Goal: Task Accomplishment & Management: Manage account settings

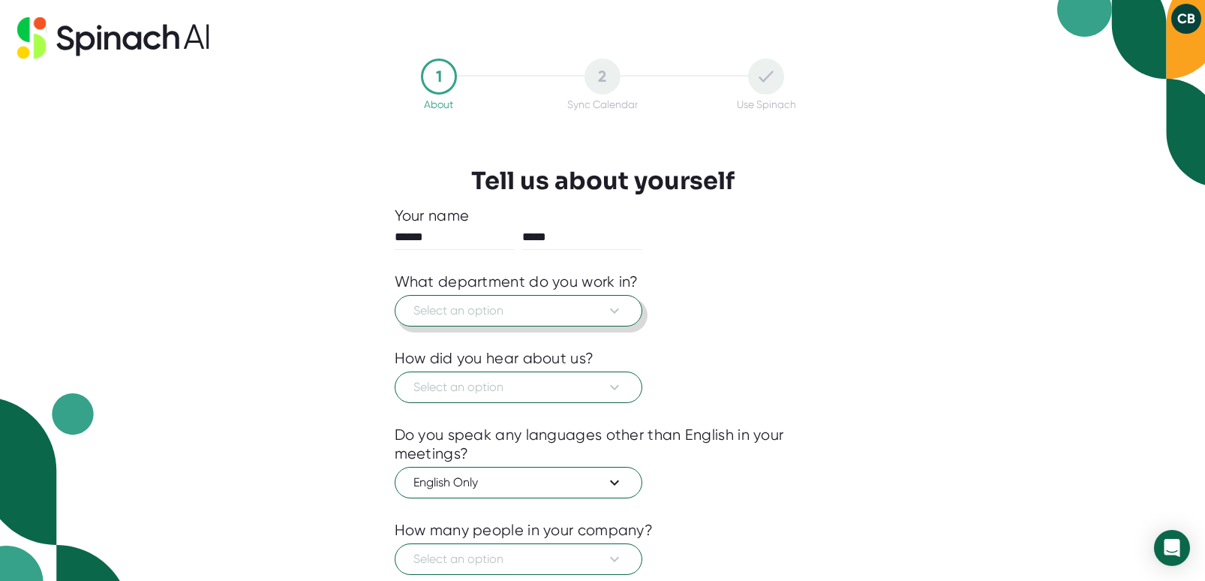
click at [521, 300] on button "Select an option" at bounding box center [519, 311] width 248 height 32
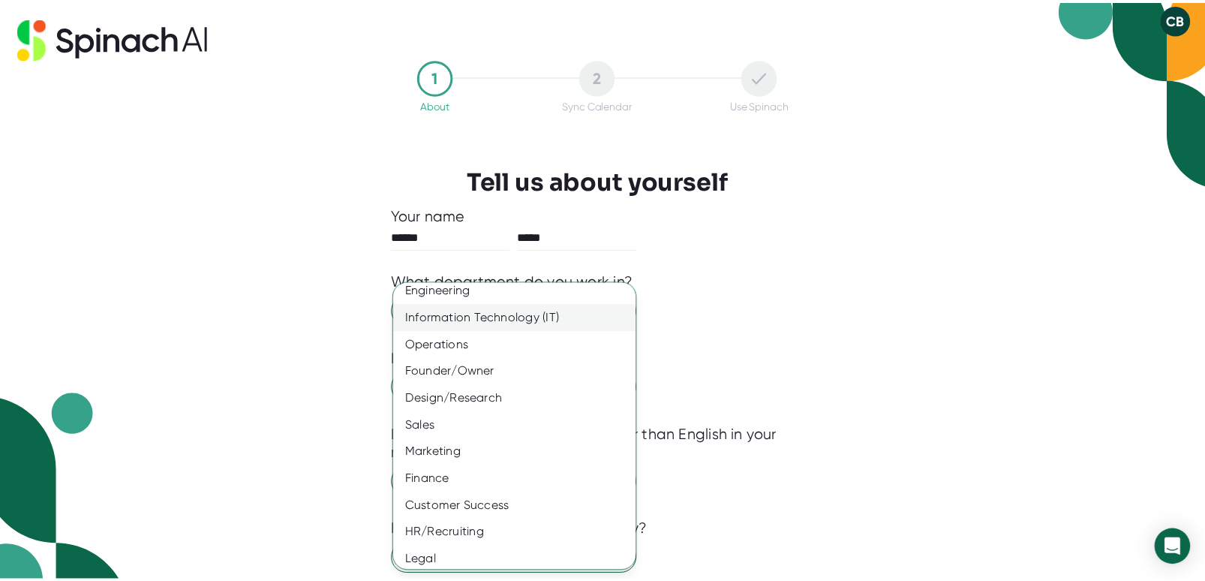
scroll to position [68, 0]
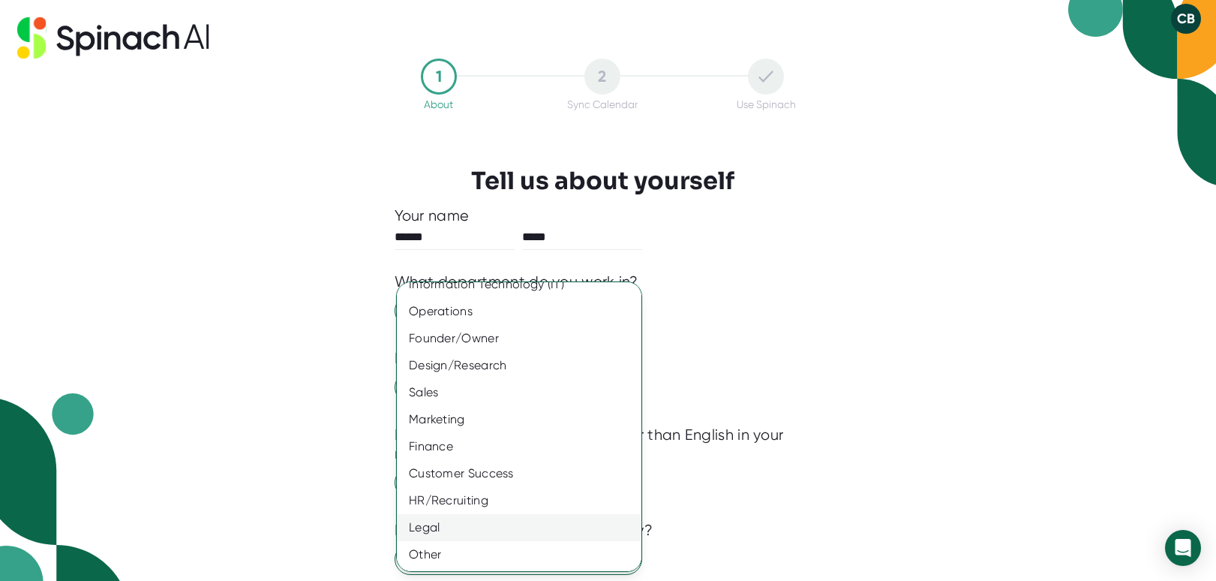
click at [437, 525] on div "Legal" at bounding box center [525, 527] width 256 height 27
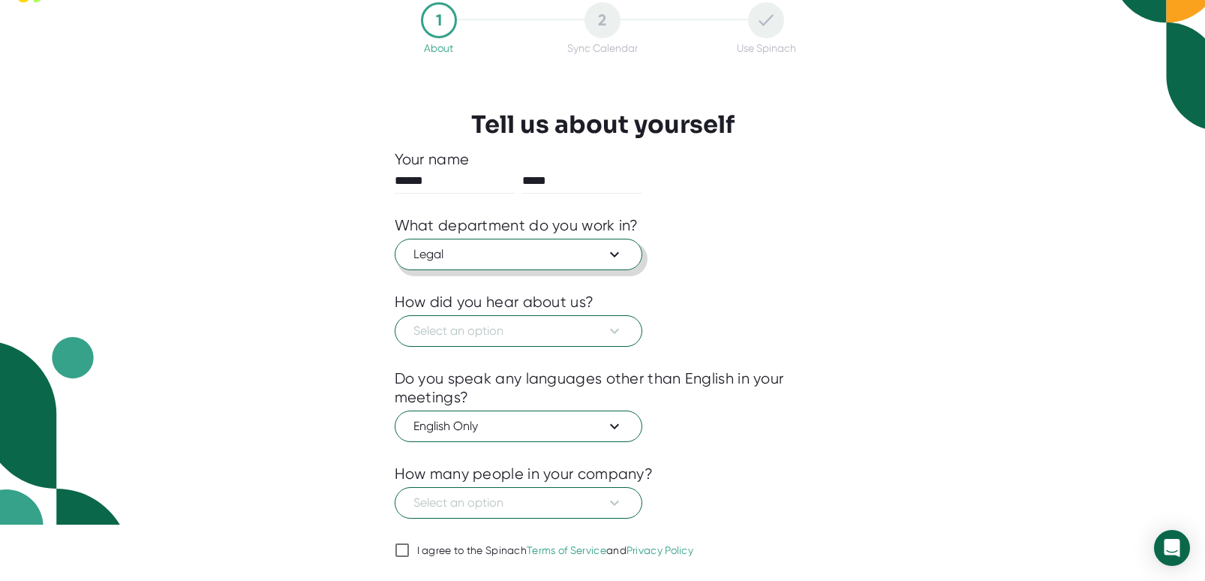
scroll to position [99, 0]
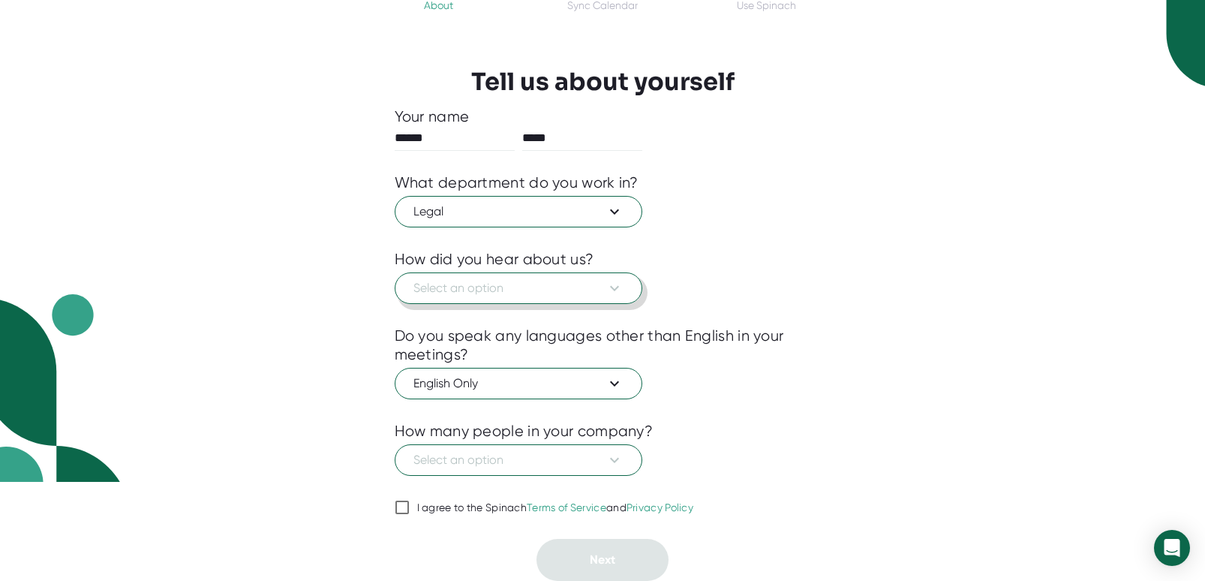
click at [613, 283] on icon at bounding box center [614, 288] width 18 height 18
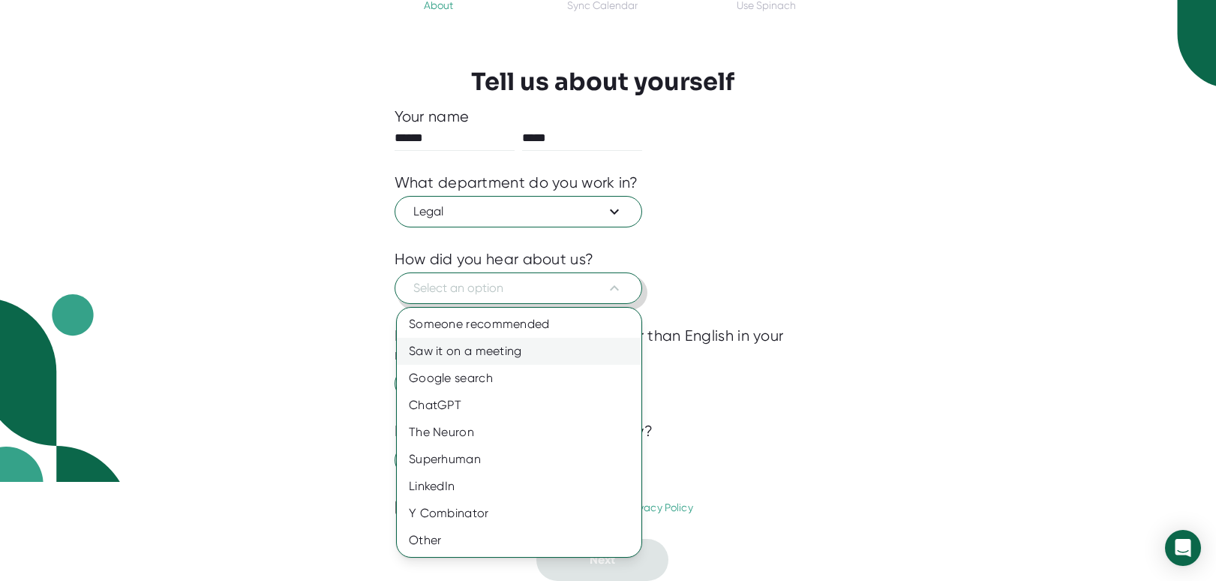
click at [513, 354] on div "Saw it on a meeting" at bounding box center [519, 351] width 245 height 27
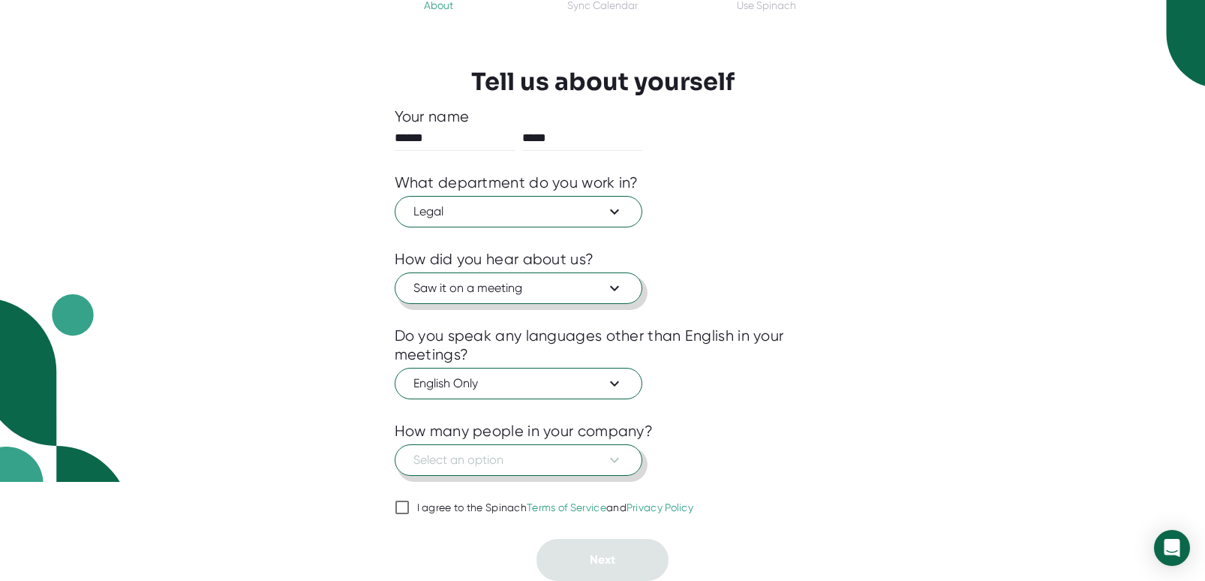
click at [518, 464] on span "Select an option" at bounding box center [518, 460] width 210 height 18
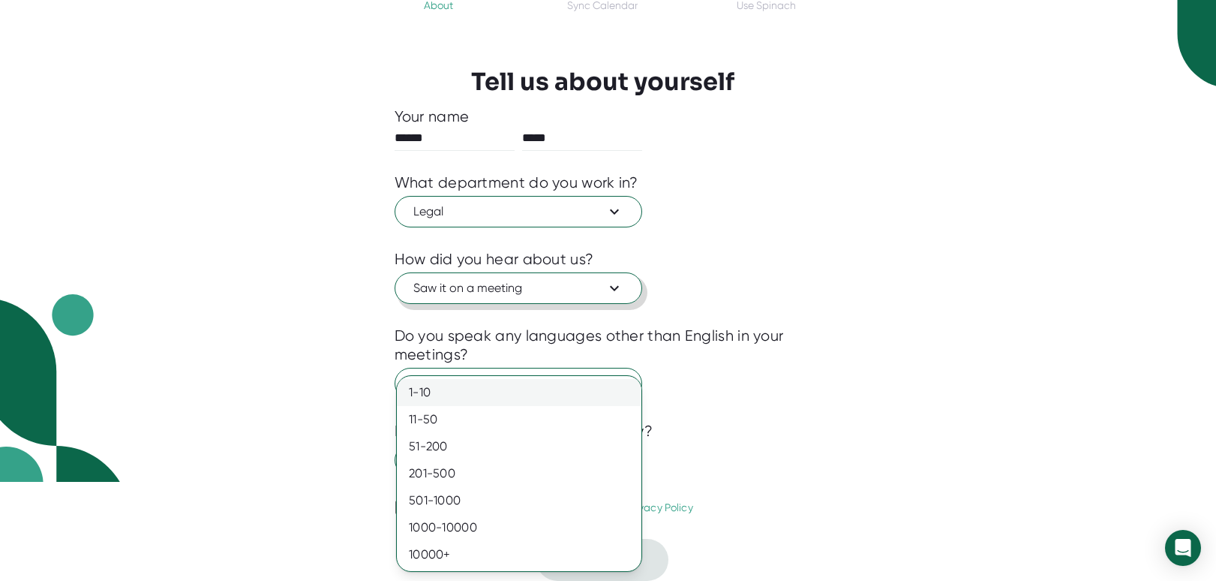
click at [439, 395] on div "1-10" at bounding box center [519, 392] width 245 height 27
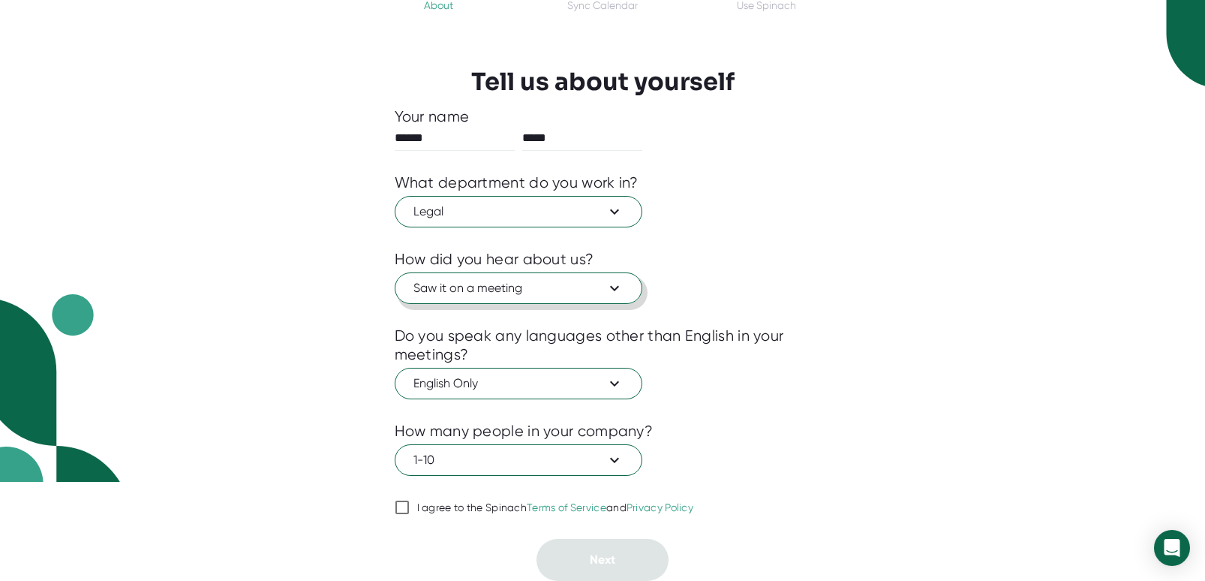
click at [406, 512] on input "I agree to the Spinach Terms of Service and Privacy Policy" at bounding box center [402, 507] width 15 height 18
checkbox input "true"
click at [595, 548] on button "Next" at bounding box center [602, 560] width 132 height 42
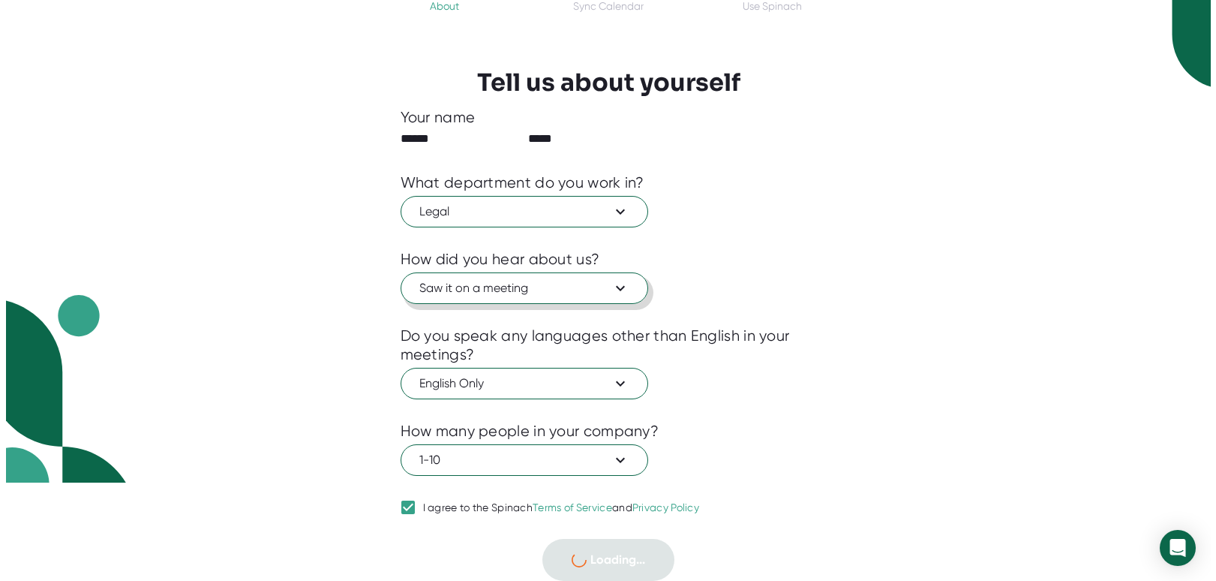
scroll to position [0, 0]
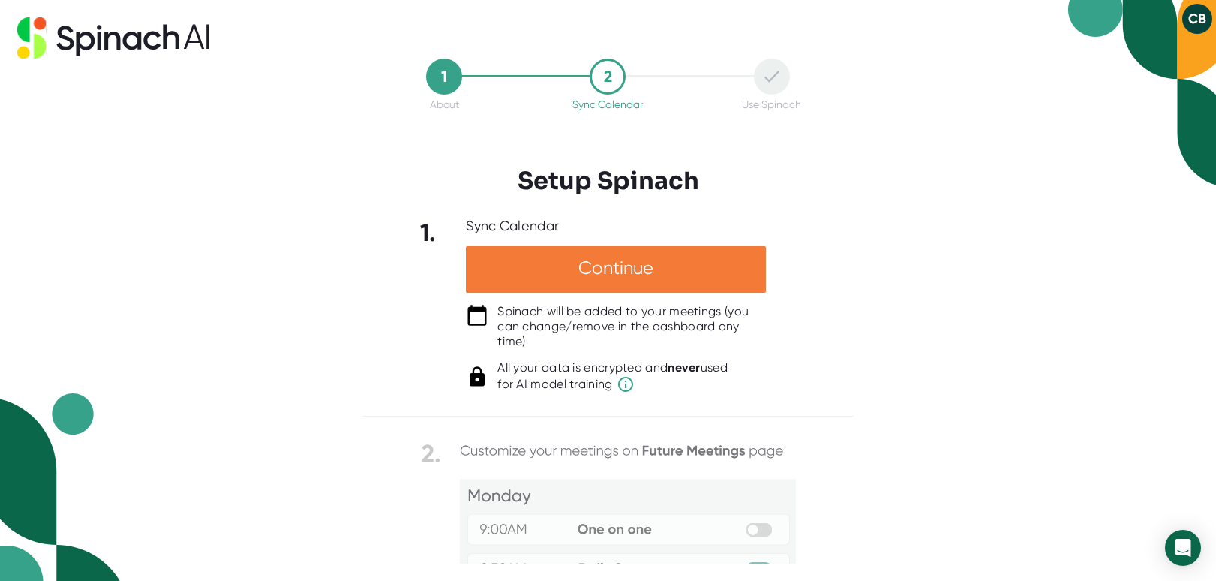
click at [590, 275] on div "Continue" at bounding box center [616, 269] width 300 height 47
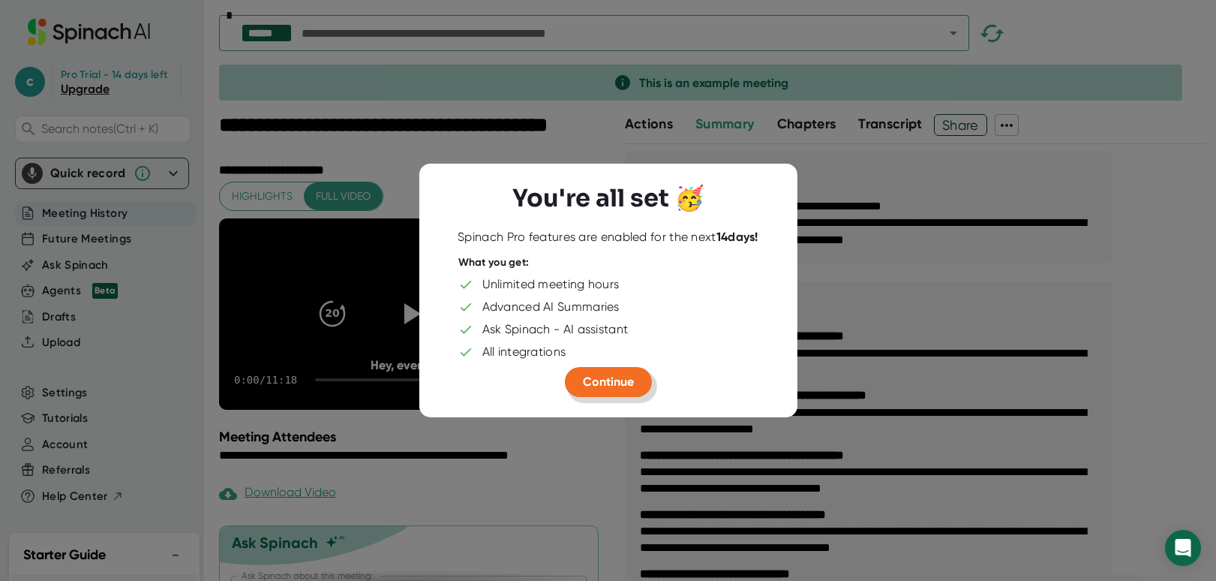
click at [596, 382] on span "Continue" at bounding box center [608, 381] width 51 height 14
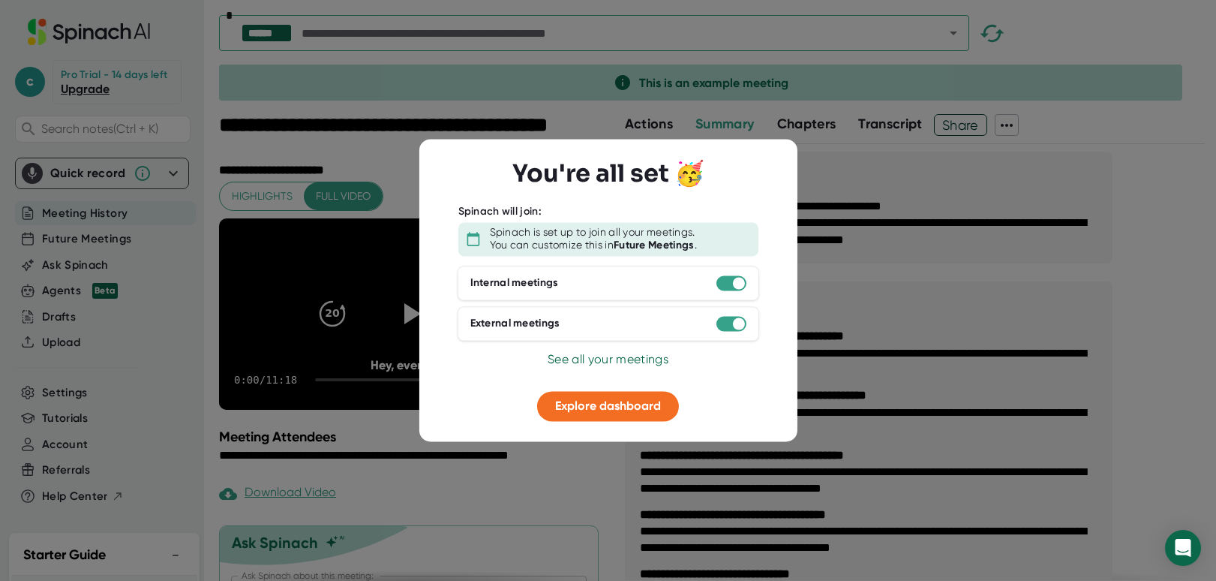
click at [729, 273] on div "Internal meetings" at bounding box center [609, 283] width 302 height 35
click at [736, 279] on div at bounding box center [739, 283] width 12 height 12
click at [731, 290] on div at bounding box center [731, 282] width 30 height 15
click at [731, 289] on div at bounding box center [731, 282] width 30 height 15
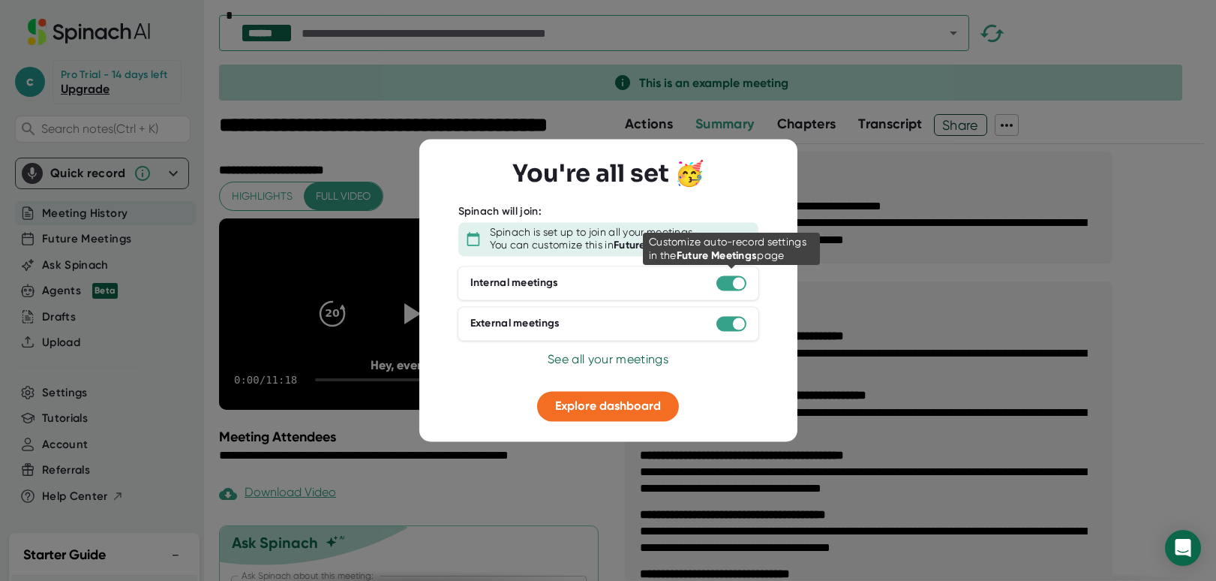
click at [737, 281] on div at bounding box center [739, 283] width 12 height 12
click at [740, 311] on div "Internal meetings External meetings" at bounding box center [608, 306] width 300 height 81
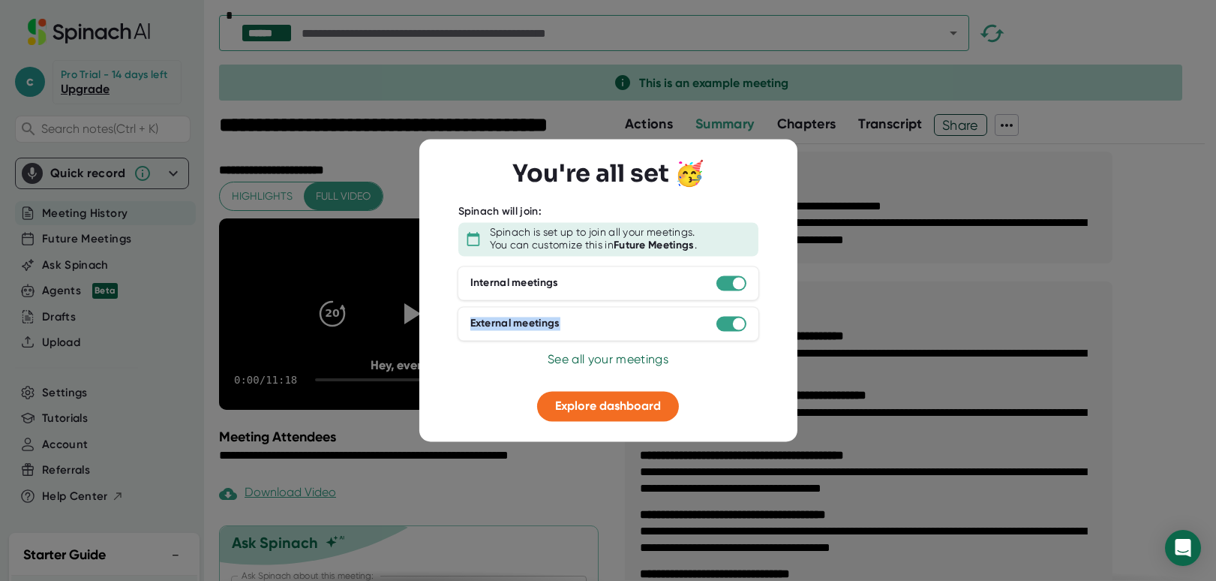
click at [737, 324] on div at bounding box center [739, 323] width 12 height 12
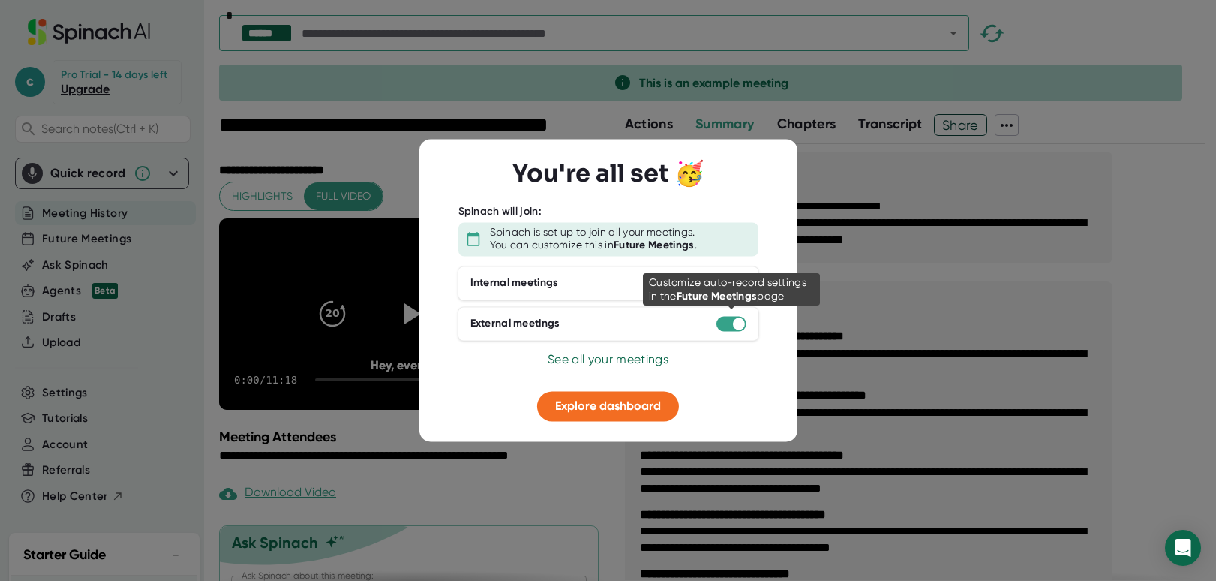
click at [737, 324] on div at bounding box center [739, 323] width 12 height 12
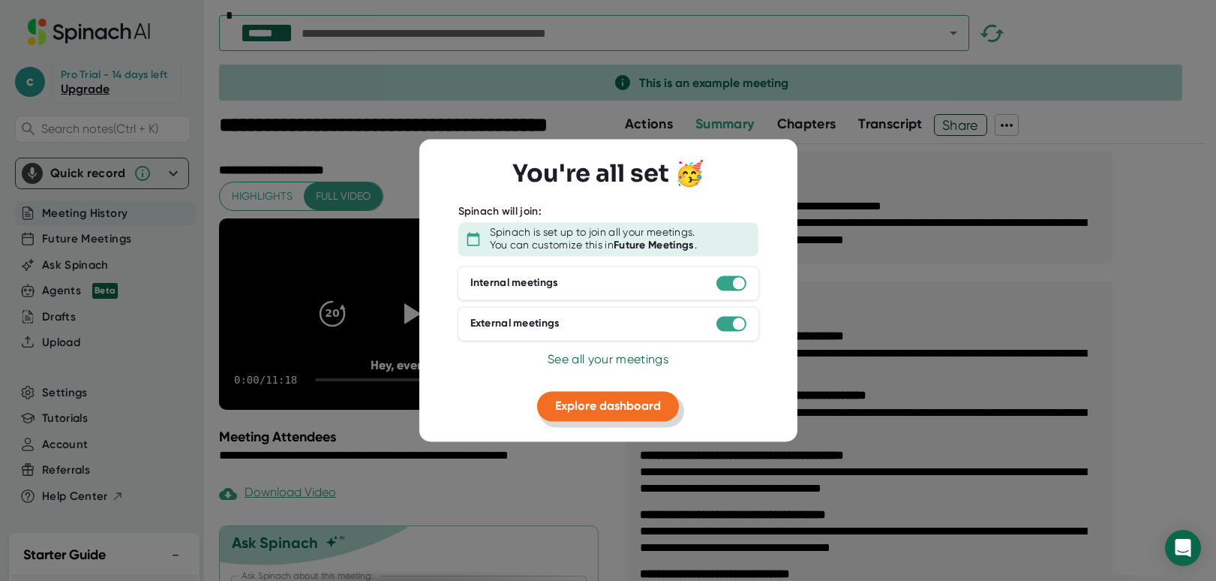
click at [579, 407] on span "Explore dashboard" at bounding box center [608, 405] width 106 height 14
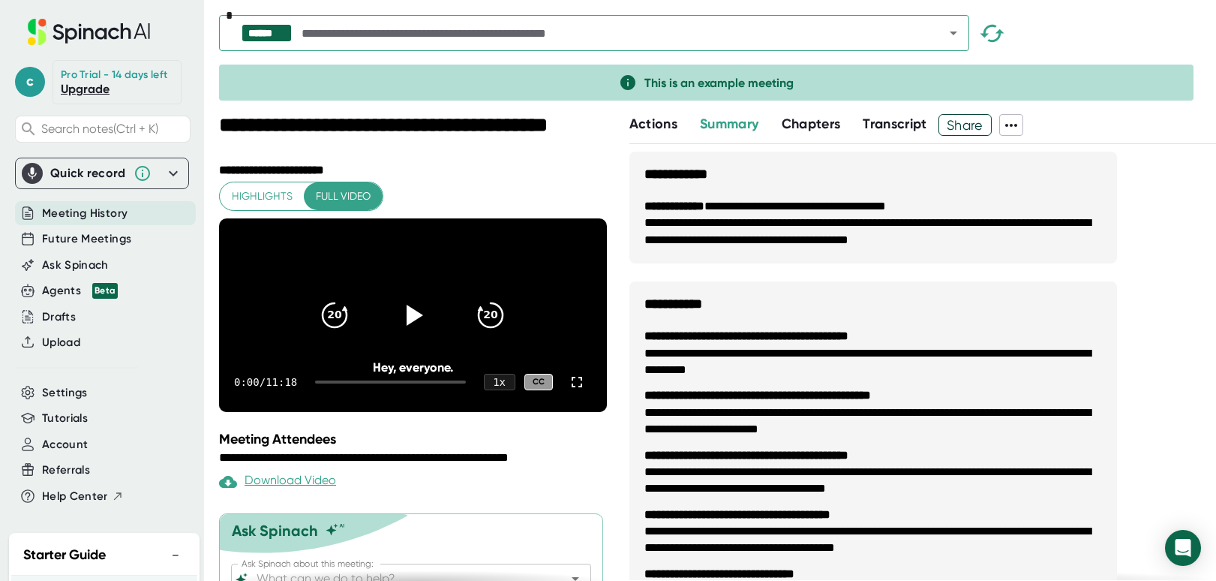
click at [92, 77] on div "Pro Trial - 14 days left" at bounding box center [114, 75] width 107 height 14
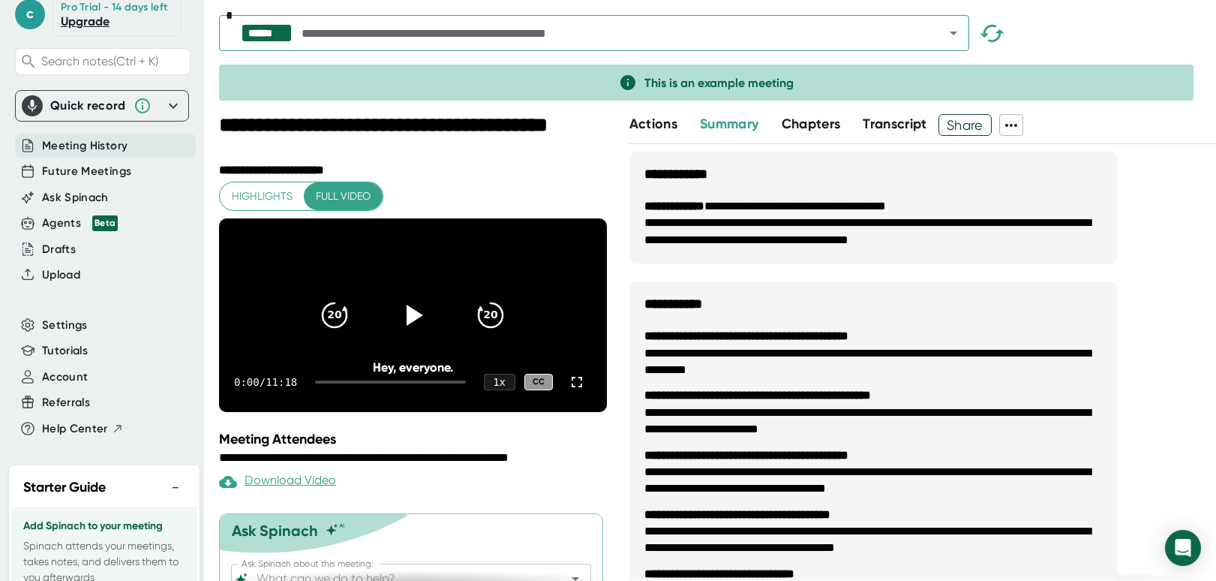
scroll to position [100, 0]
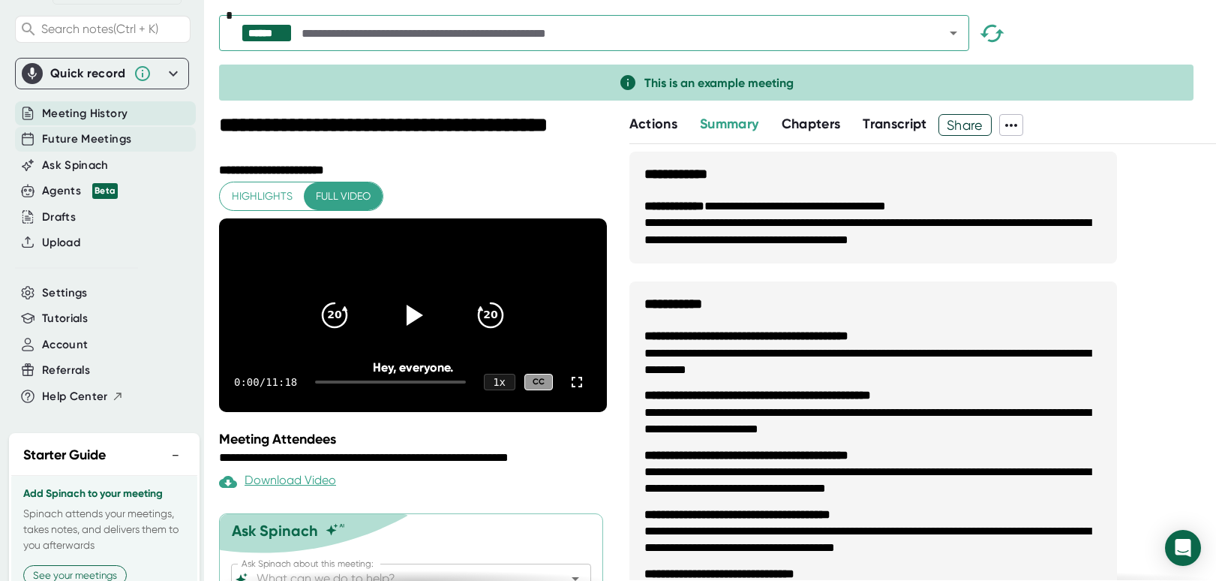
click at [69, 148] on span "Future Meetings" at bounding box center [86, 139] width 89 height 17
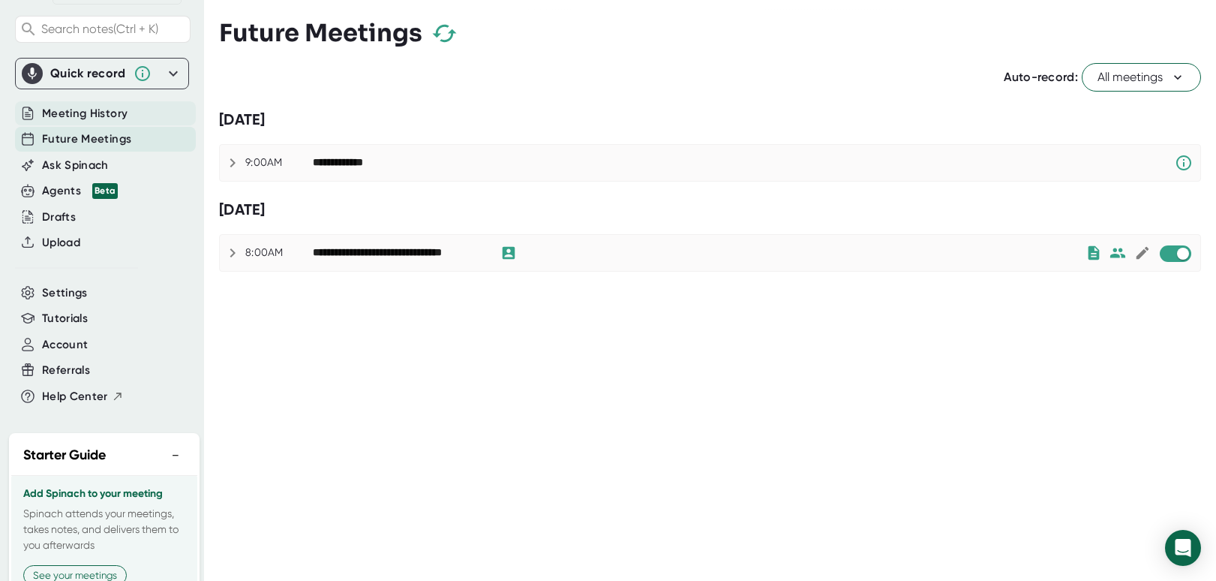
click at [40, 126] on div "Meeting History" at bounding box center [105, 113] width 181 height 25
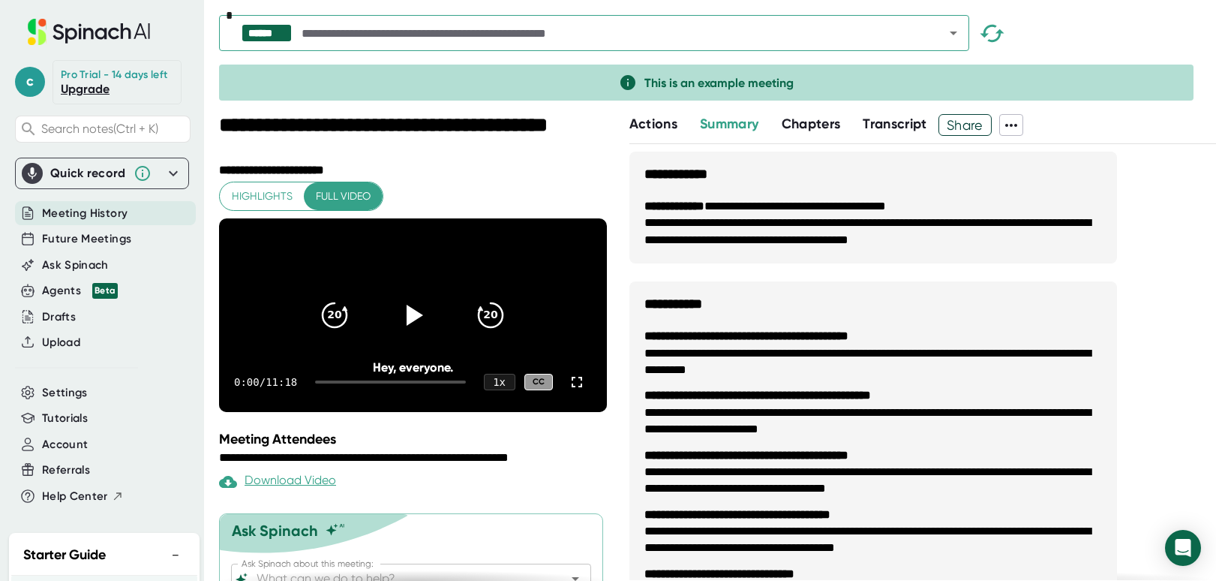
scroll to position [87, 0]
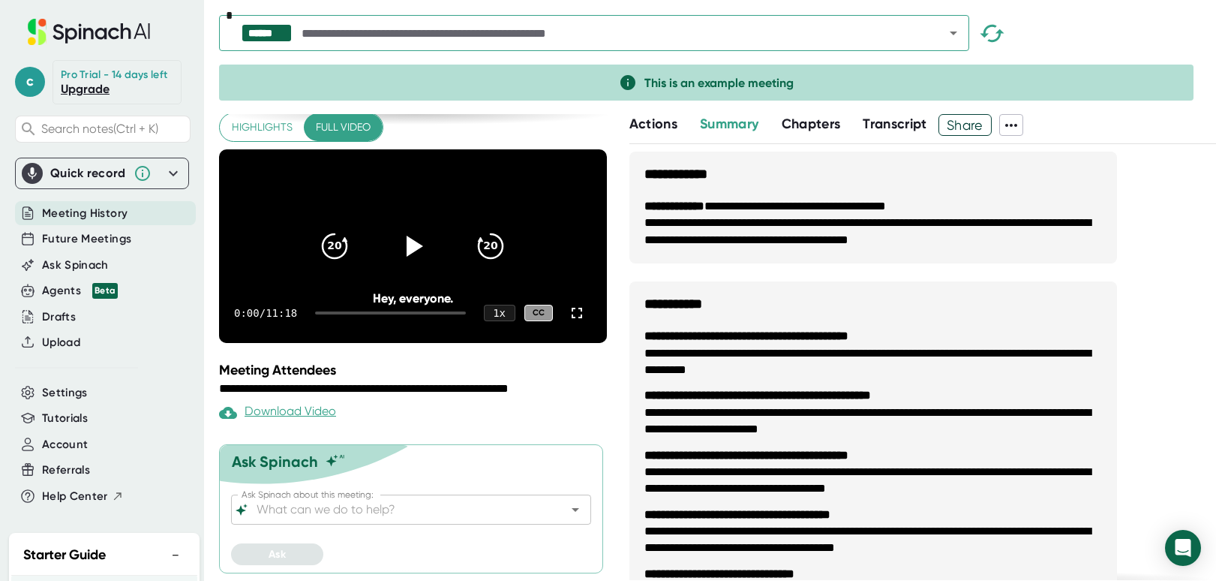
click at [85, 181] on div "Quick record" at bounding box center [88, 173] width 76 height 15
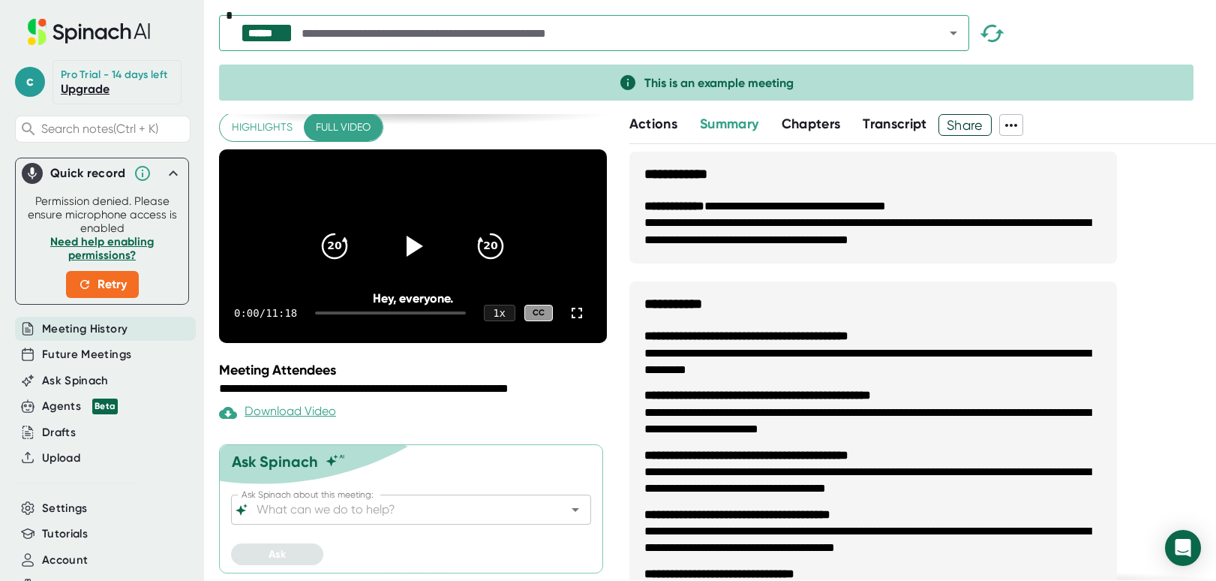
click at [667, 132] on button "Actions" at bounding box center [653, 124] width 48 height 20
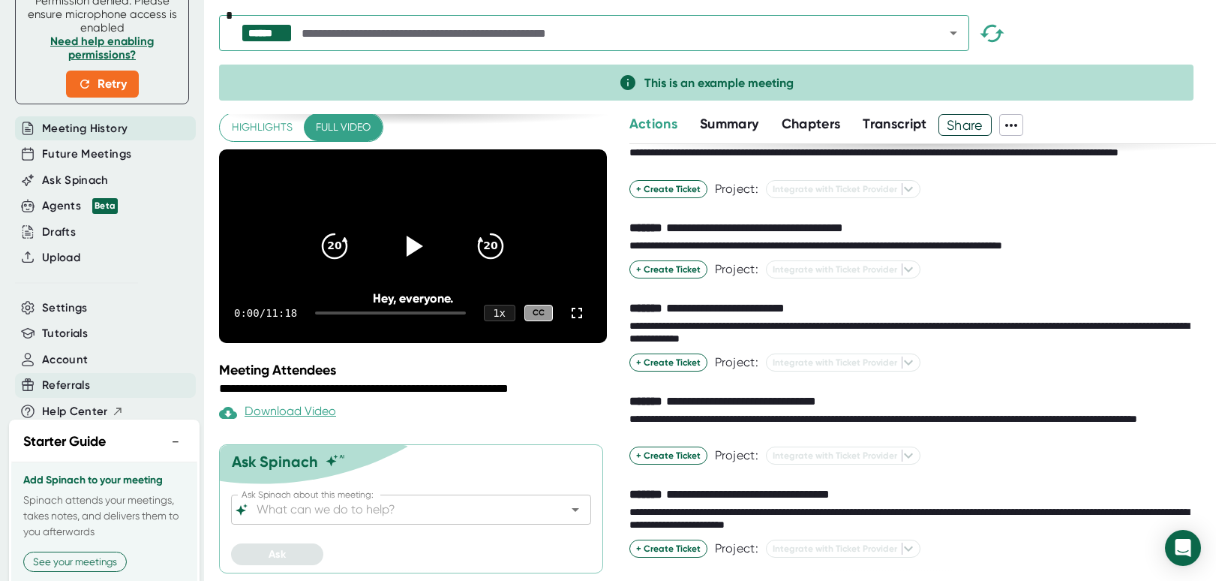
scroll to position [100, 0]
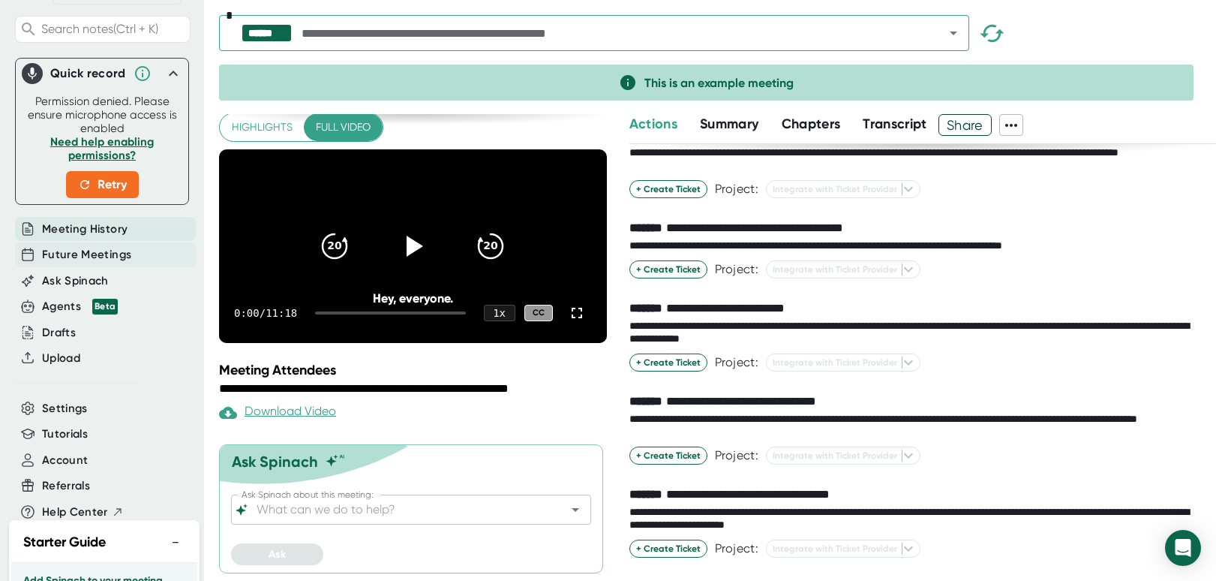
click at [81, 263] on span "Future Meetings" at bounding box center [86, 254] width 89 height 17
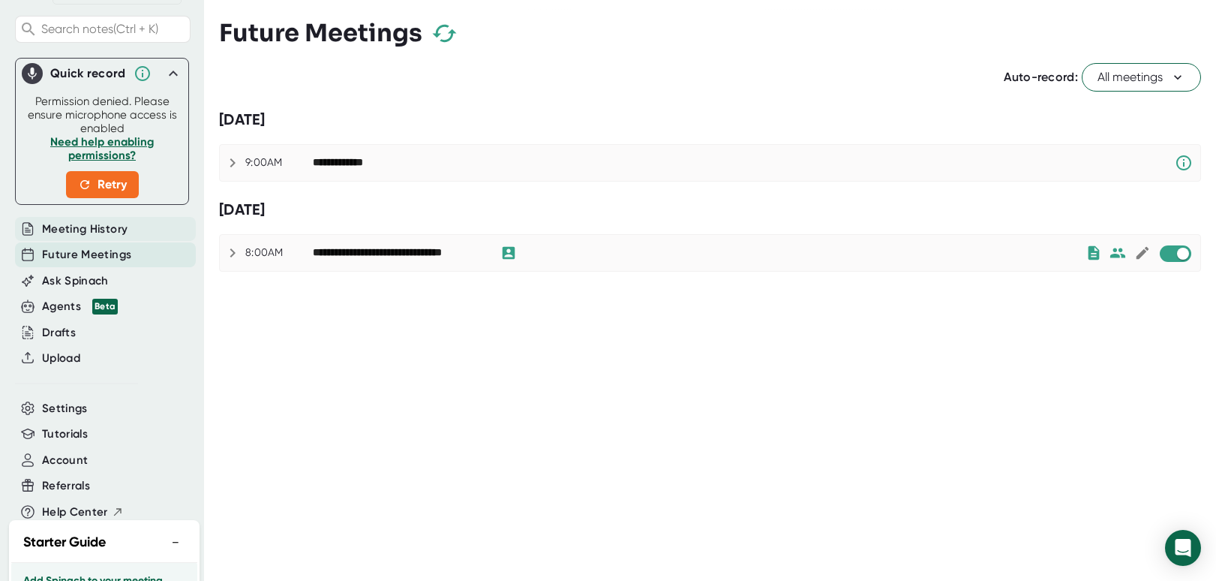
click at [80, 238] on span "Meeting History" at bounding box center [85, 229] width 86 height 17
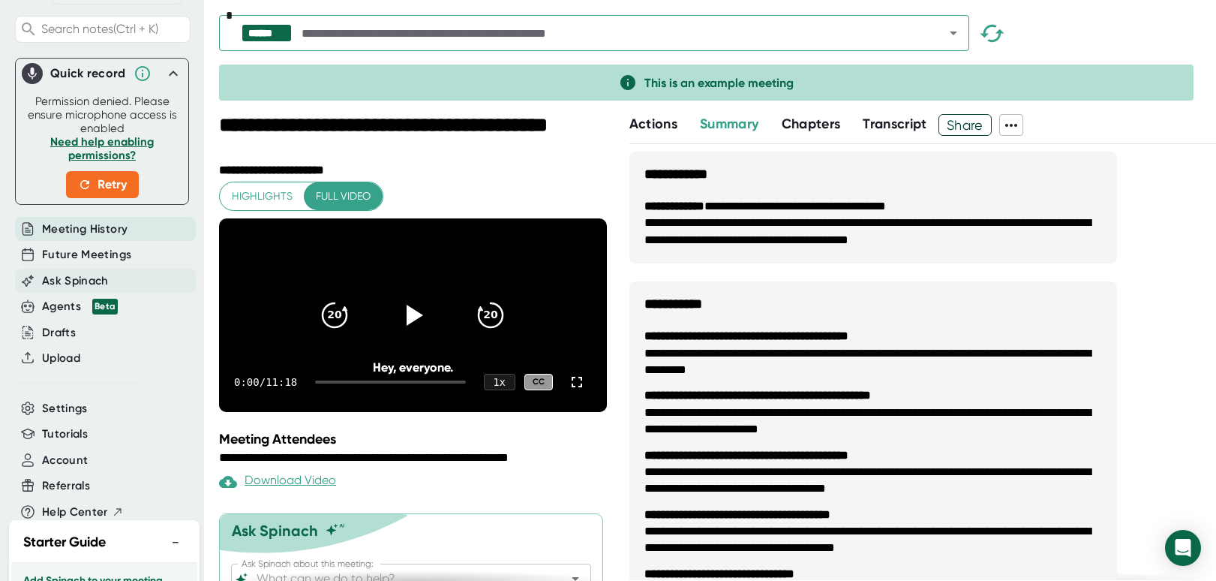
click at [99, 290] on span "Ask Spinach" at bounding box center [75, 280] width 67 height 17
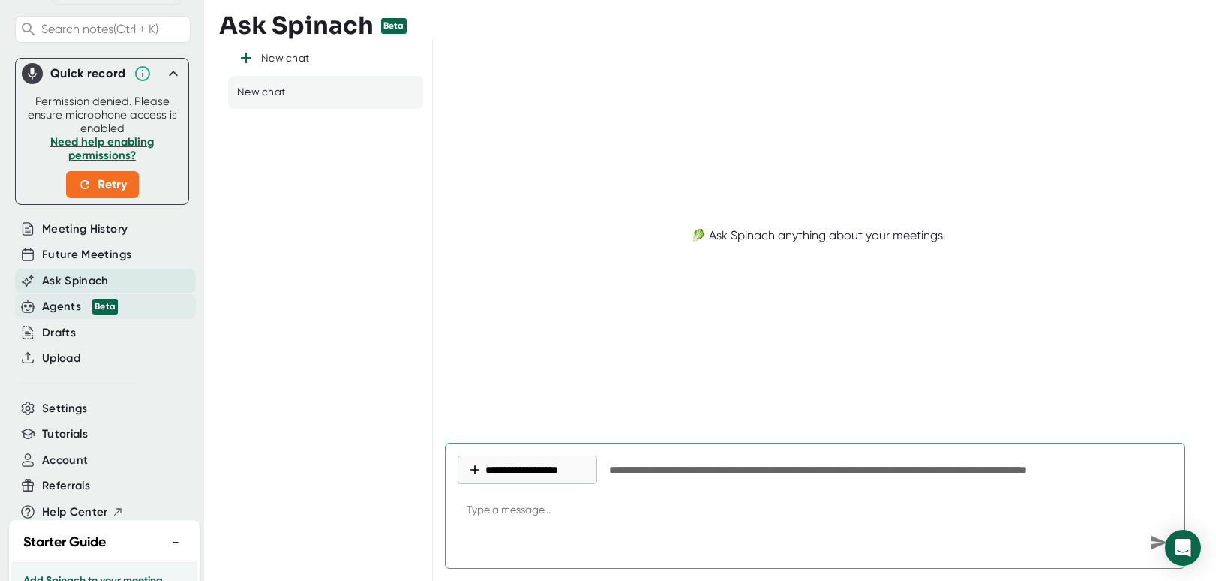
type textarea "x"
click at [85, 314] on span "Beta" at bounding box center [101, 307] width 33 height 16
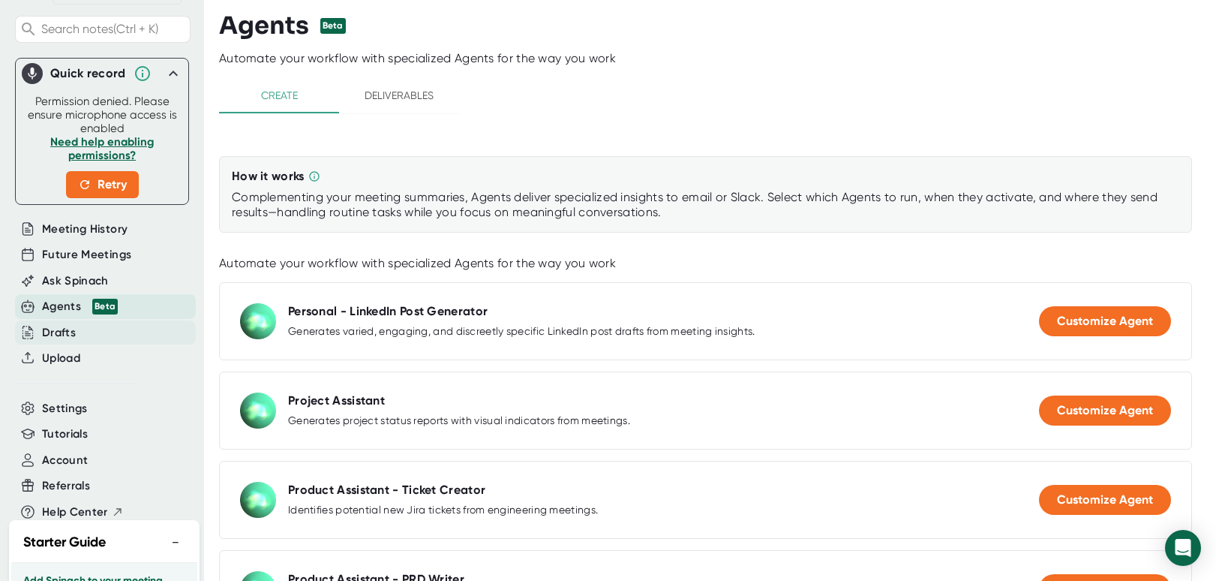
click at [65, 341] on div "Drafts" at bounding box center [59, 332] width 34 height 17
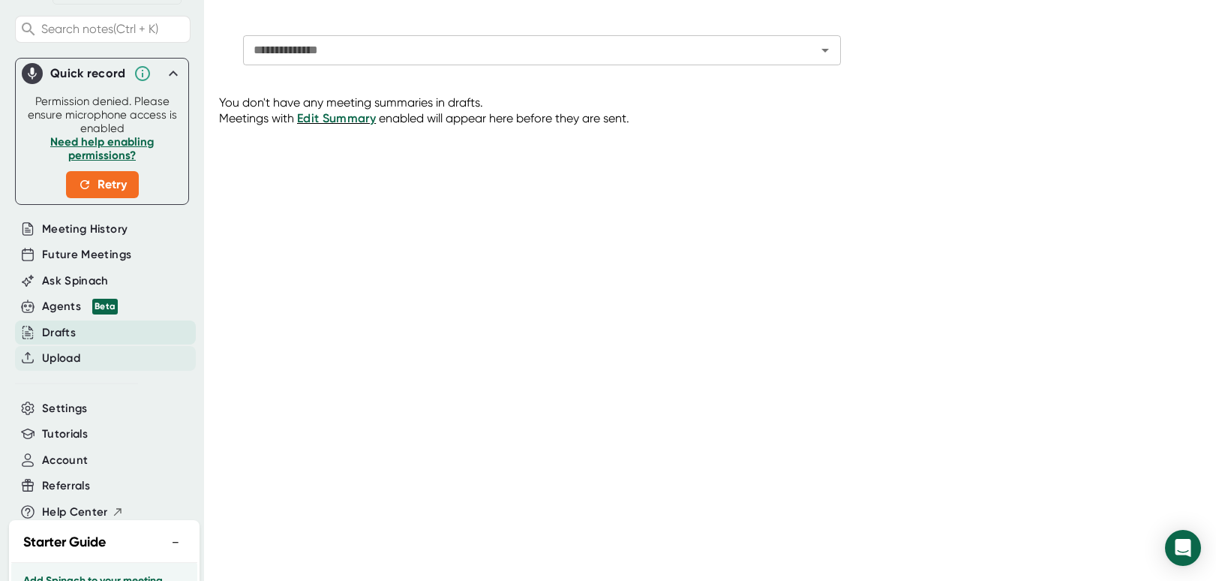
click at [67, 367] on span "Upload" at bounding box center [61, 358] width 38 height 17
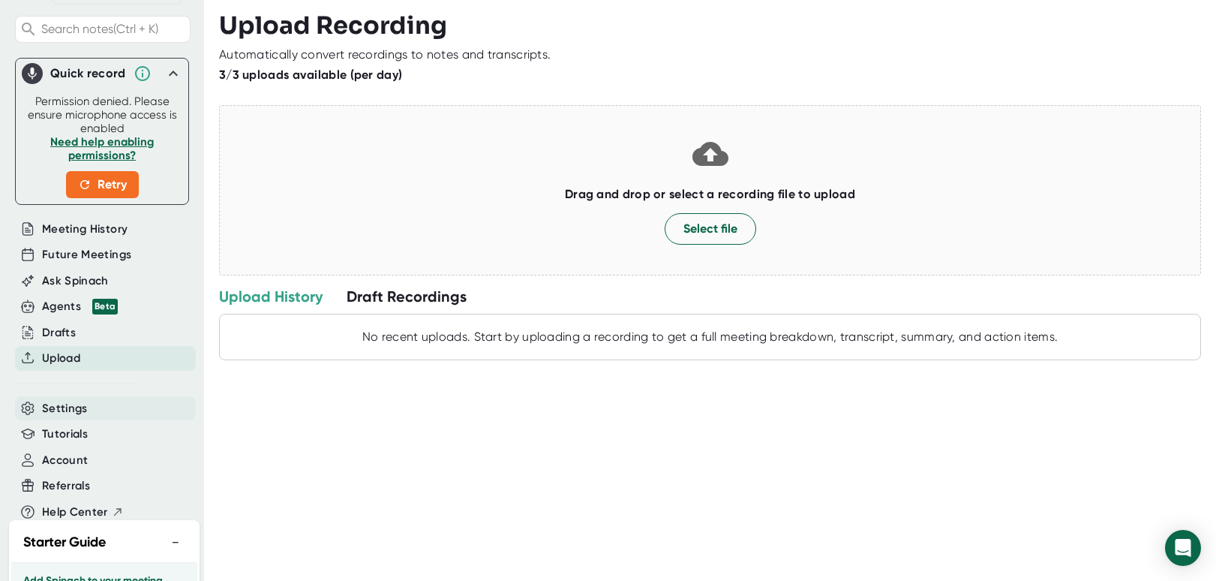
click at [106, 420] on div "Settings" at bounding box center [105, 408] width 181 height 25
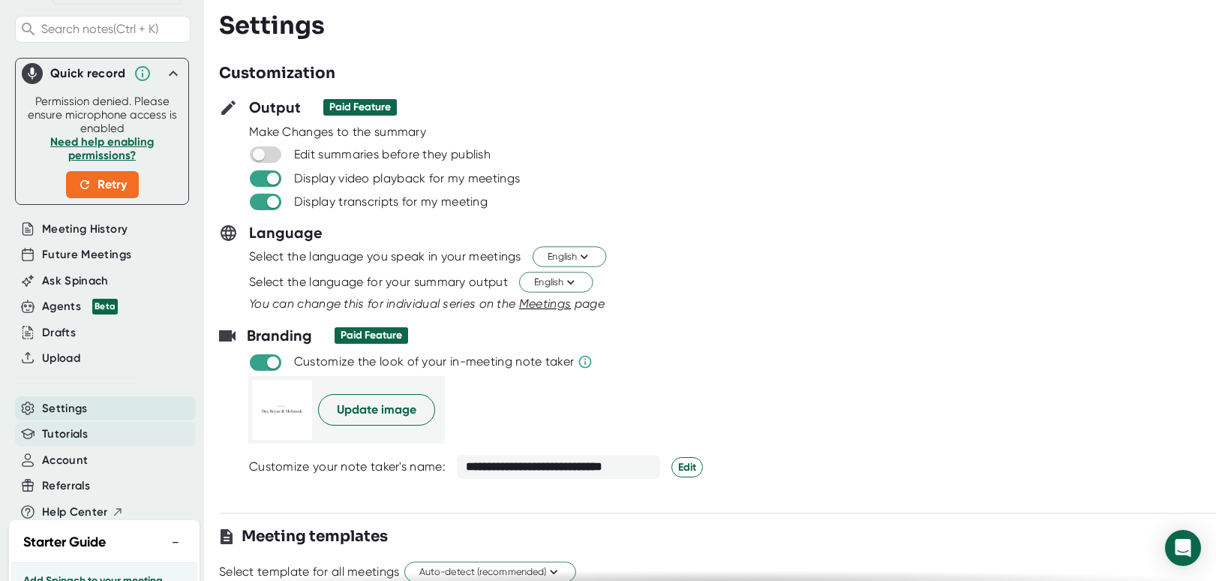
click at [90, 446] on div "Tutorials" at bounding box center [105, 434] width 181 height 25
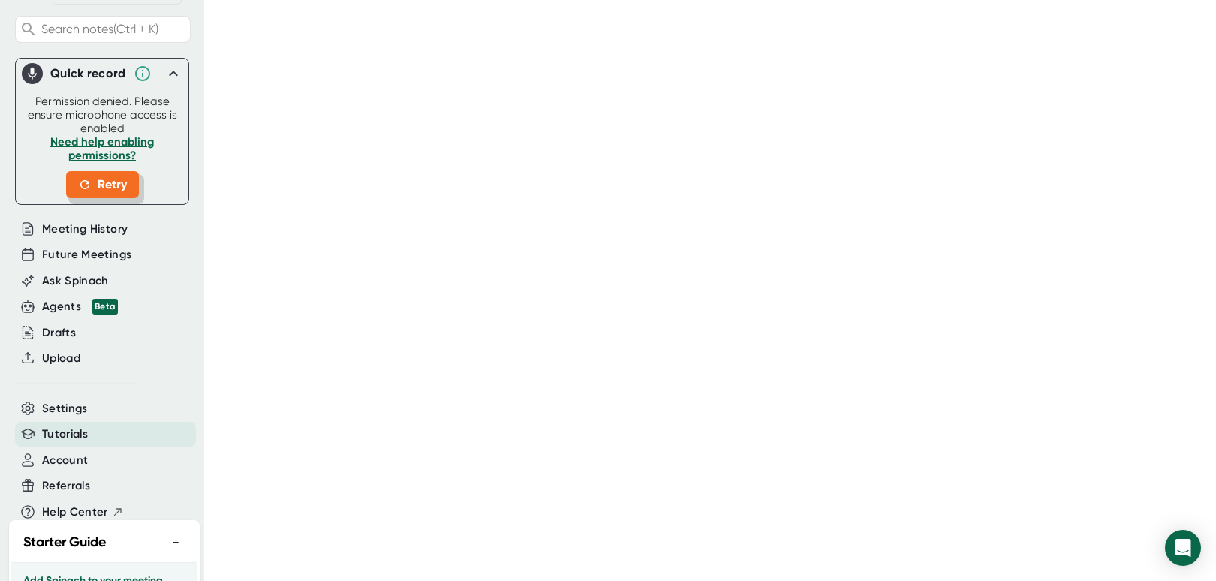
click at [107, 194] on span "Retry" at bounding box center [102, 185] width 49 height 18
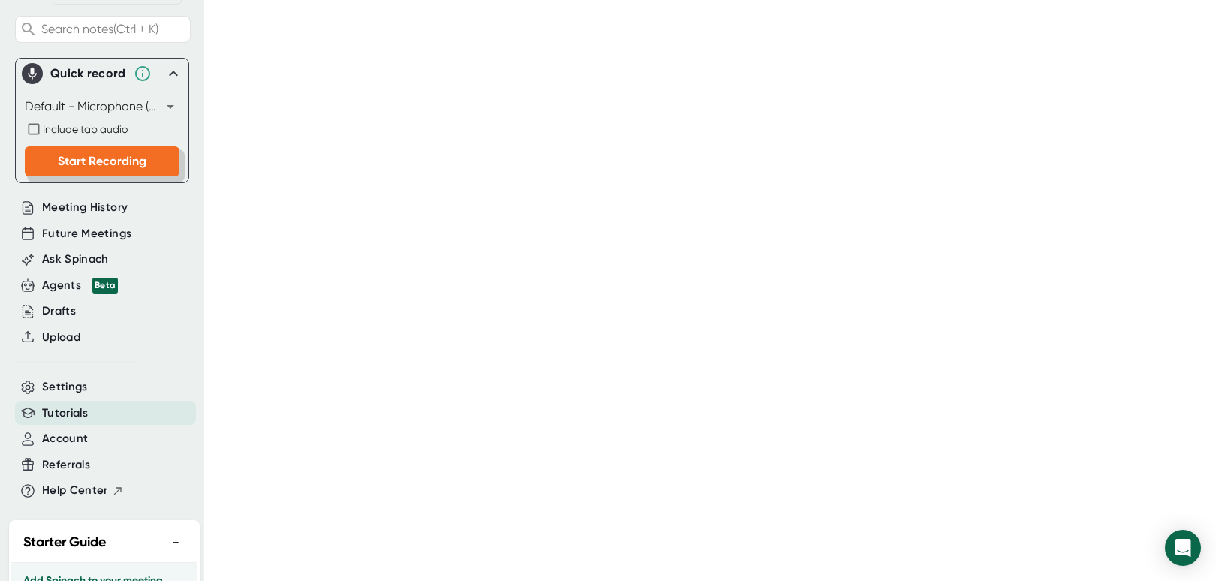
click at [87, 168] on span "Start Recording" at bounding box center [102, 161] width 89 height 14
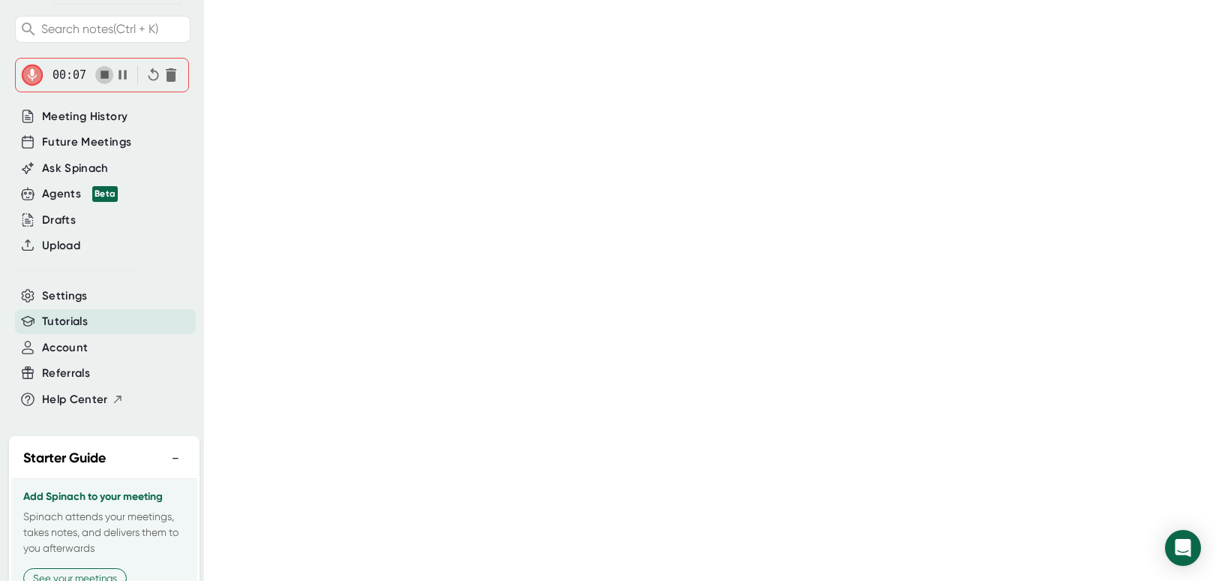
click at [104, 79] on icon "button" at bounding box center [105, 75] width 8 height 8
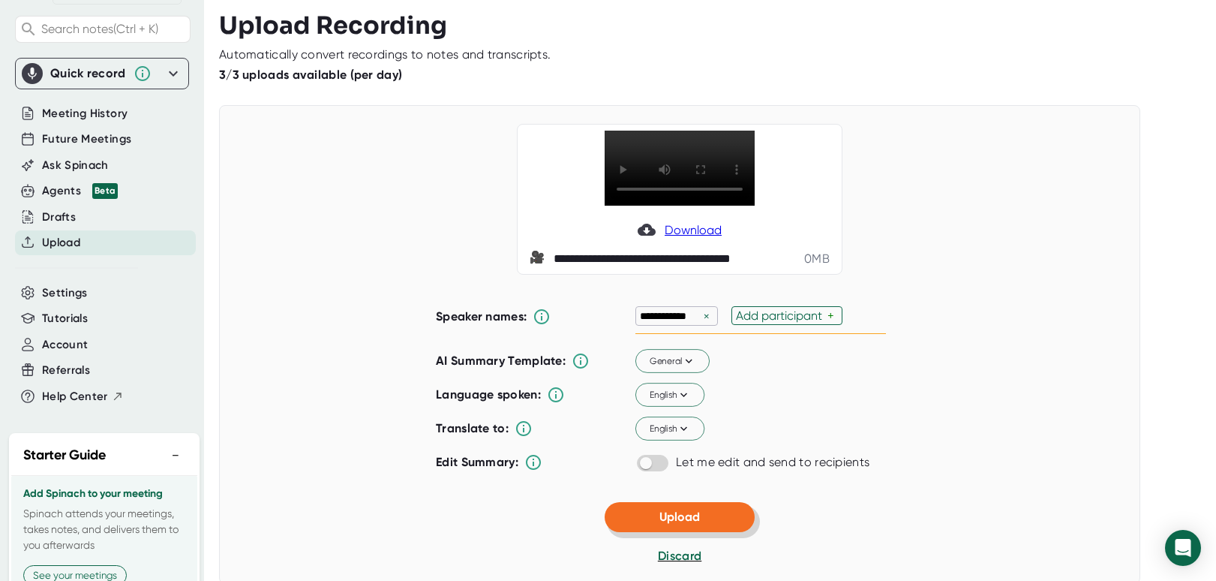
click at [692, 524] on span "Upload" at bounding box center [679, 516] width 41 height 14
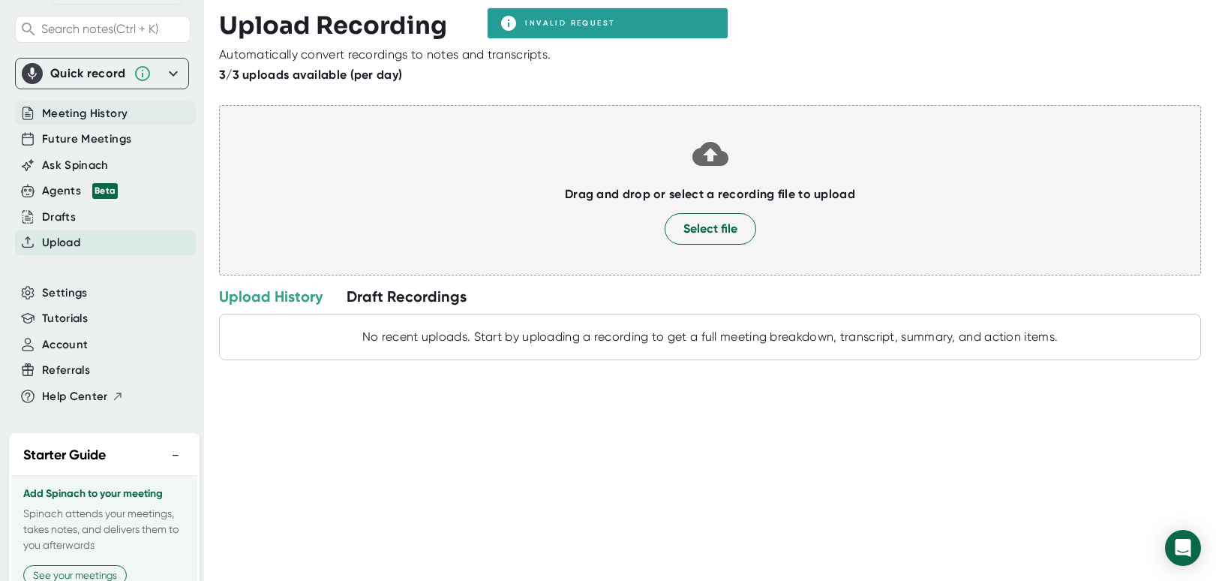
click at [77, 121] on span "Meeting History" at bounding box center [85, 113] width 86 height 17
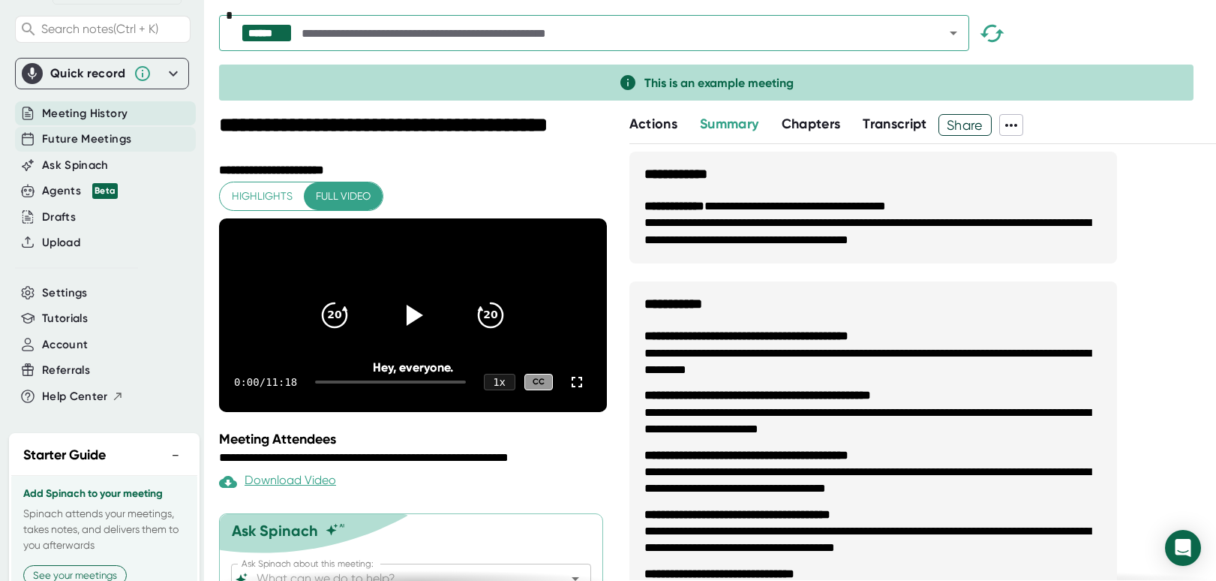
click at [81, 148] on span "Future Meetings" at bounding box center [86, 139] width 89 height 17
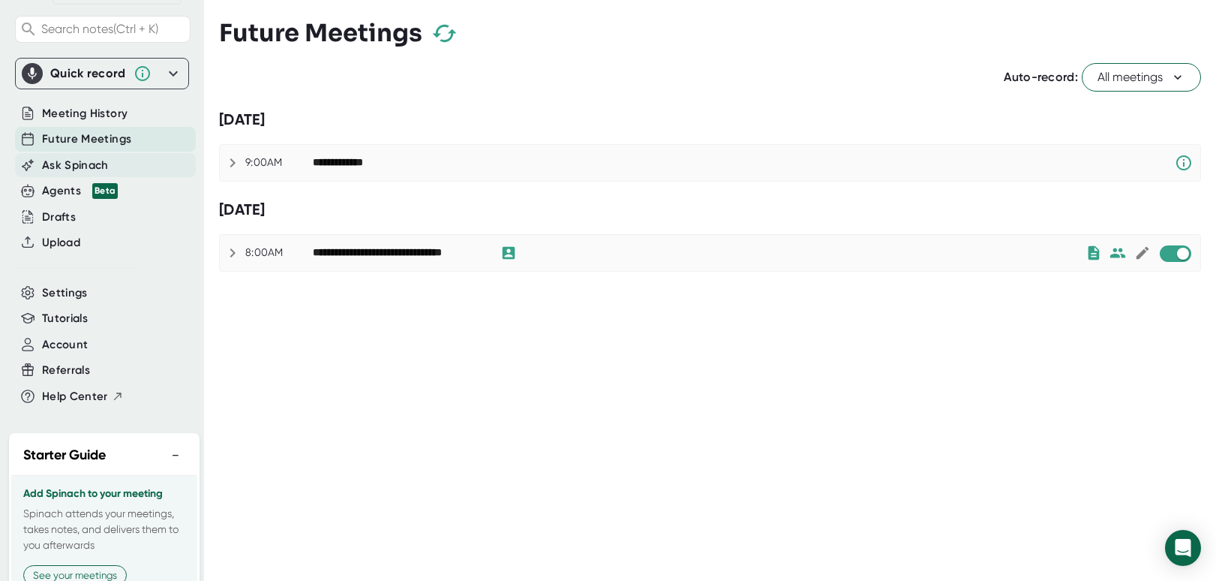
click at [77, 173] on span "Ask Spinach" at bounding box center [75, 165] width 67 height 17
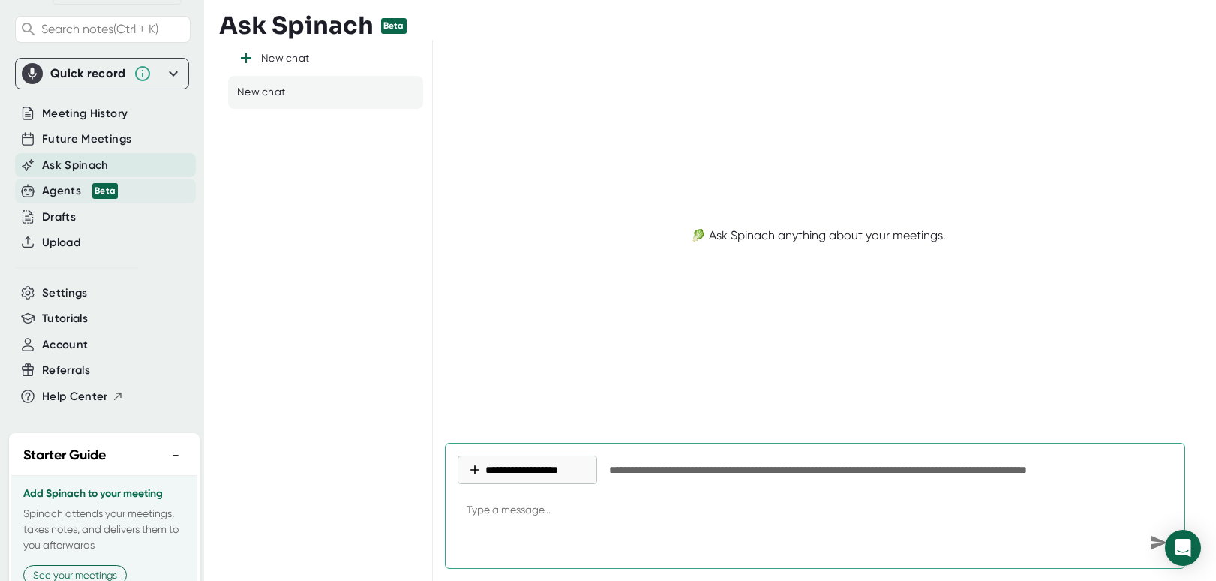
type textarea "x"
click at [69, 203] on div "Agents Beta" at bounding box center [105, 191] width 181 height 25
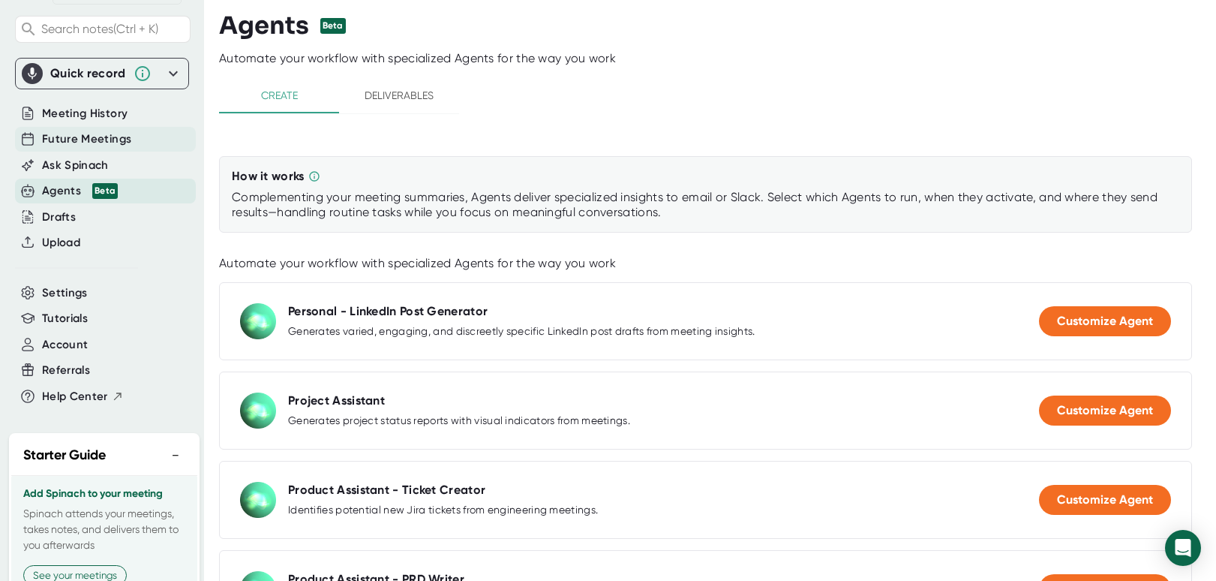
click at [77, 141] on div "Future Meetings" at bounding box center [105, 139] width 181 height 25
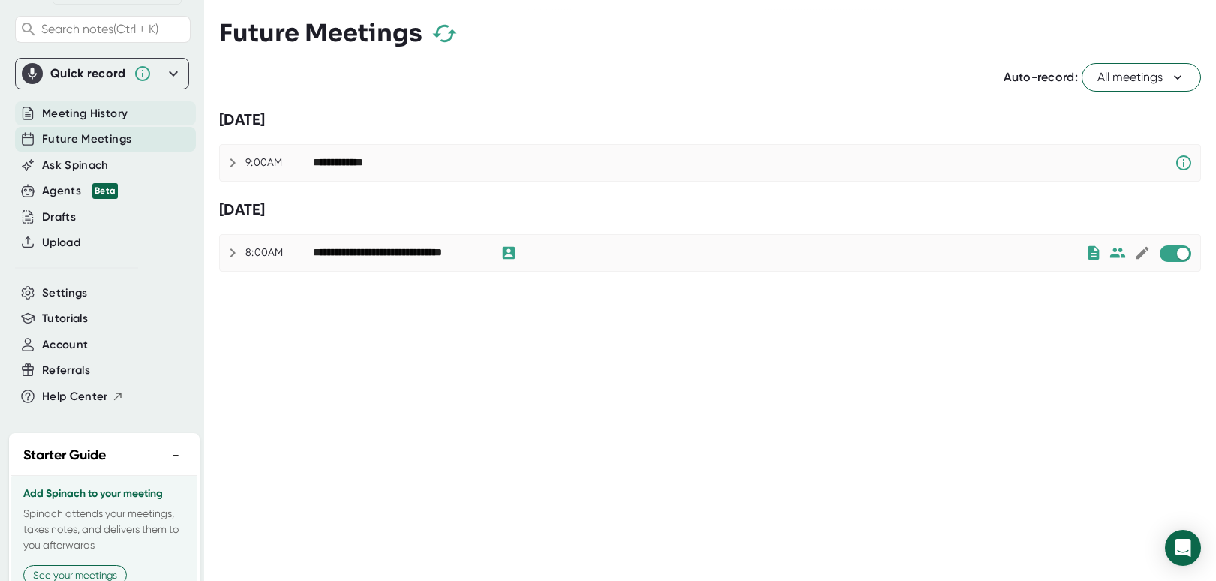
click at [69, 122] on span "Meeting History" at bounding box center [85, 113] width 86 height 17
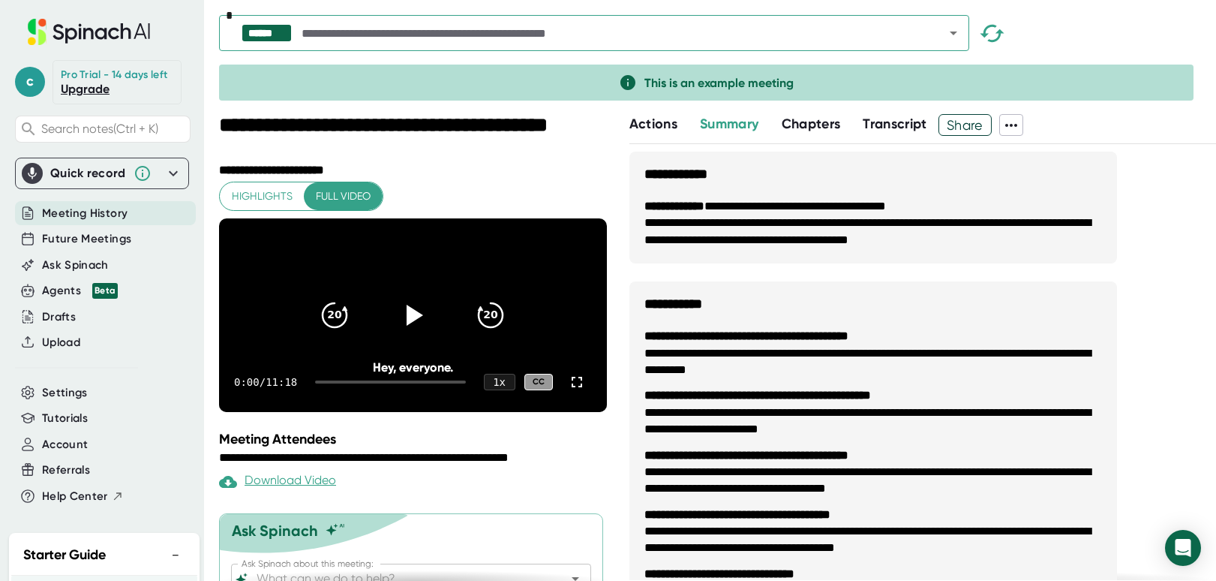
click at [777, 129] on div "Summary" at bounding box center [740, 124] width 81 height 20
click at [802, 122] on span "Chapters" at bounding box center [811, 124] width 59 height 17
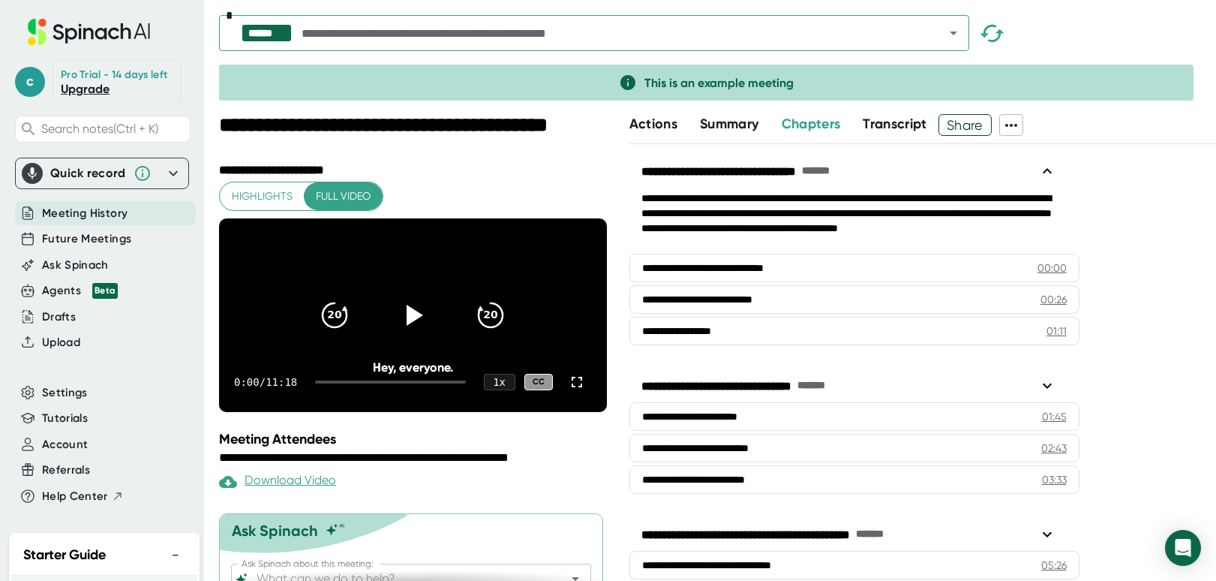
click at [653, 126] on span "Actions" at bounding box center [653, 124] width 48 height 17
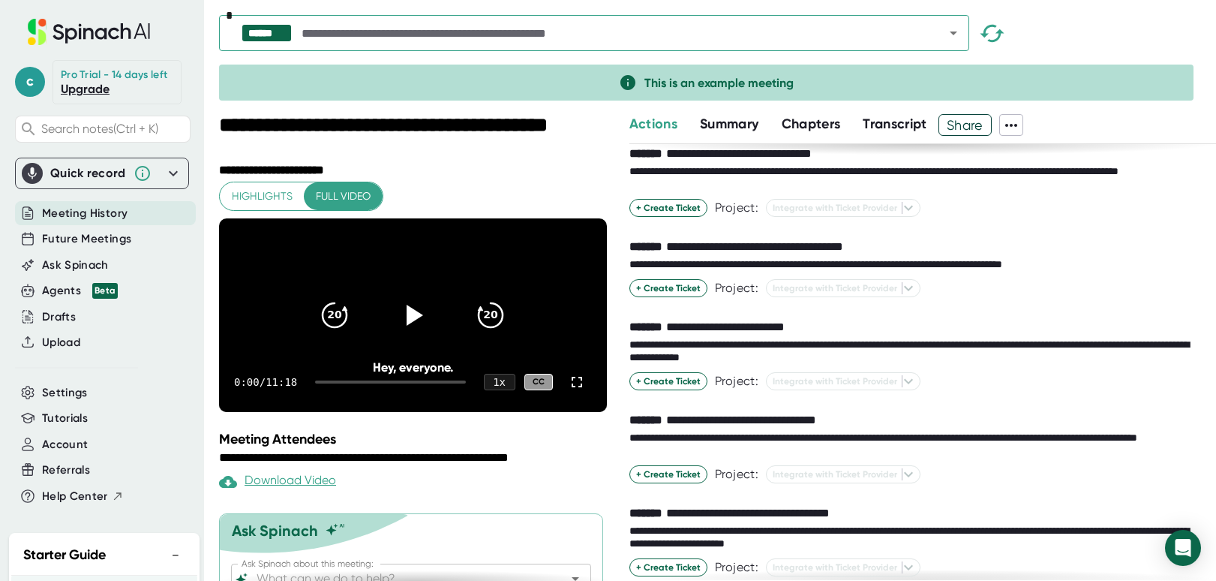
scroll to position [54, 0]
